Goal: Information Seeking & Learning: Learn about a topic

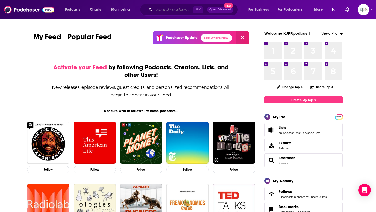
click at [163, 10] on input "Search podcasts, credits, & more..." at bounding box center [173, 9] width 39 height 8
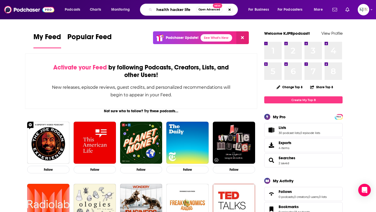
type input "health hacker life"
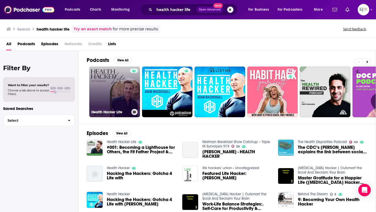
click at [125, 88] on link "Health Hacker Life" at bounding box center [114, 92] width 51 height 51
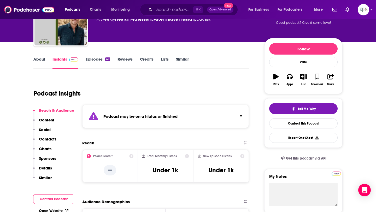
scroll to position [44, 0]
